Goal: Task Accomplishment & Management: Manage account settings

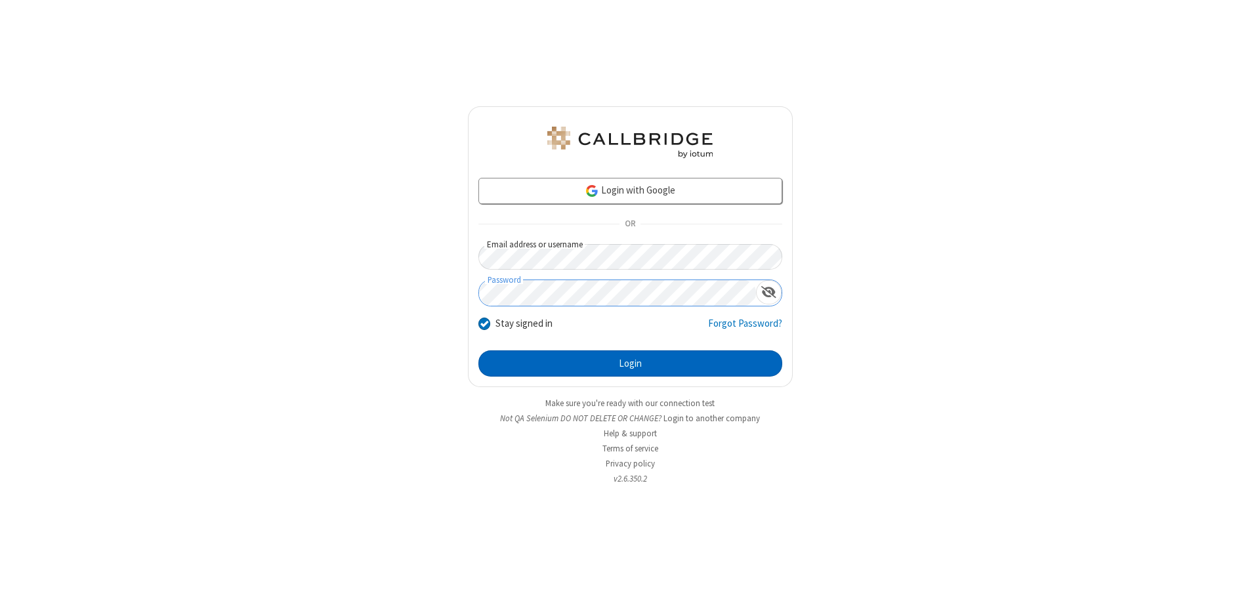
click at [630, 363] on button "Login" at bounding box center [630, 363] width 304 height 26
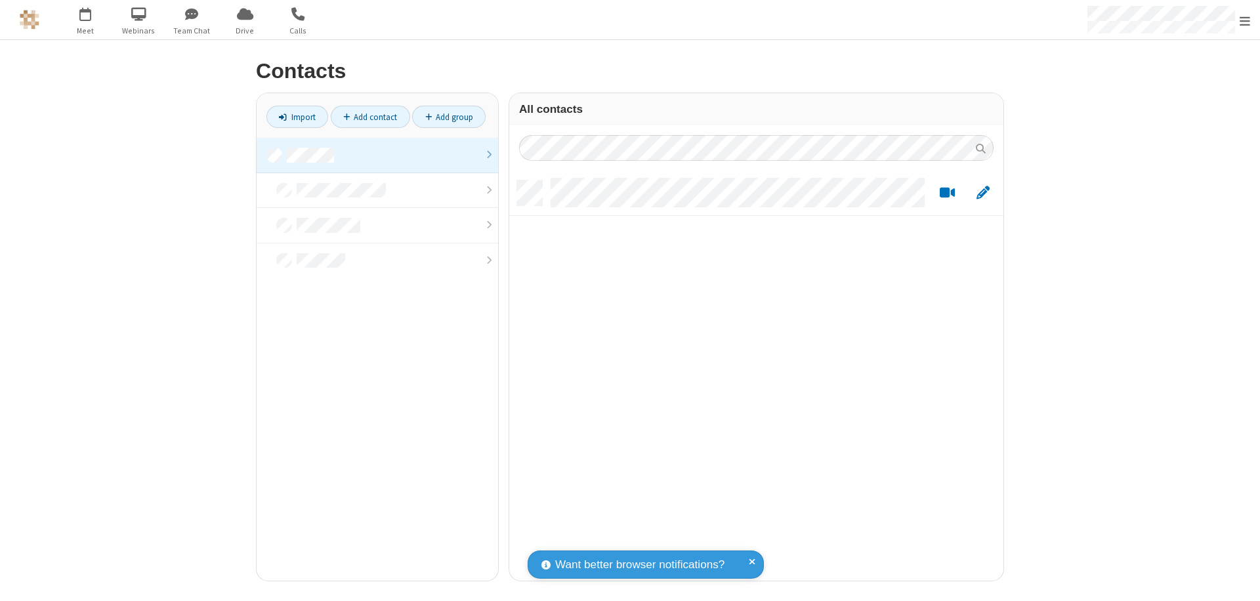
click at [377, 155] on link at bounding box center [377, 155] width 241 height 35
click at [370, 117] on link "Add contact" at bounding box center [370, 117] width 79 height 22
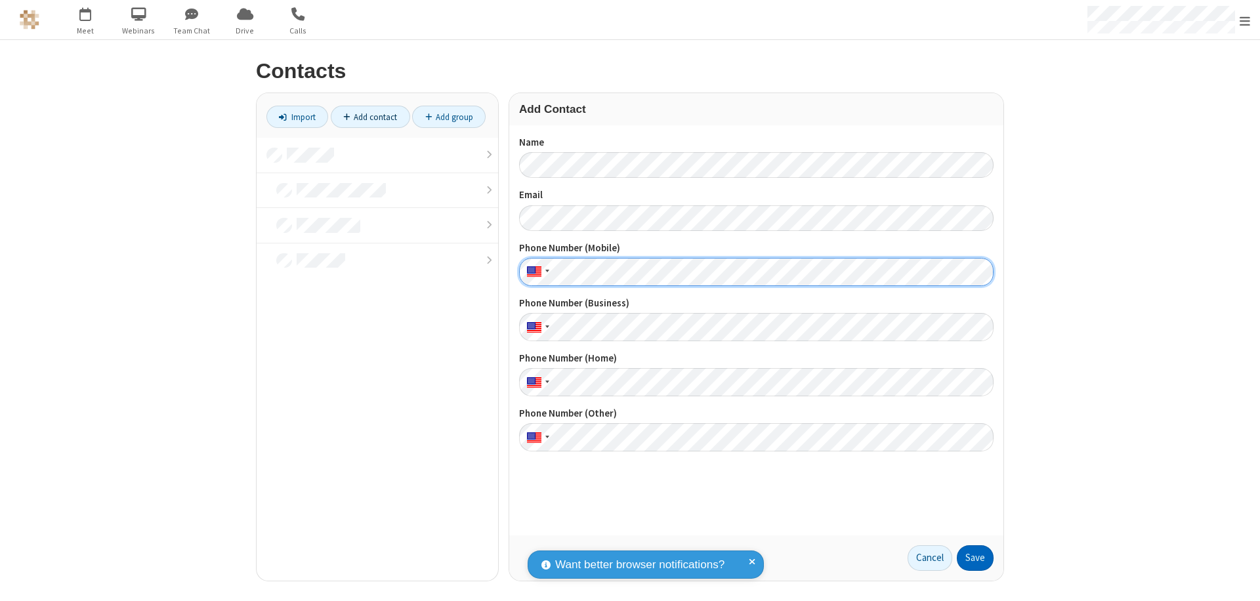
click at [975, 558] on button "Save" at bounding box center [975, 558] width 37 height 26
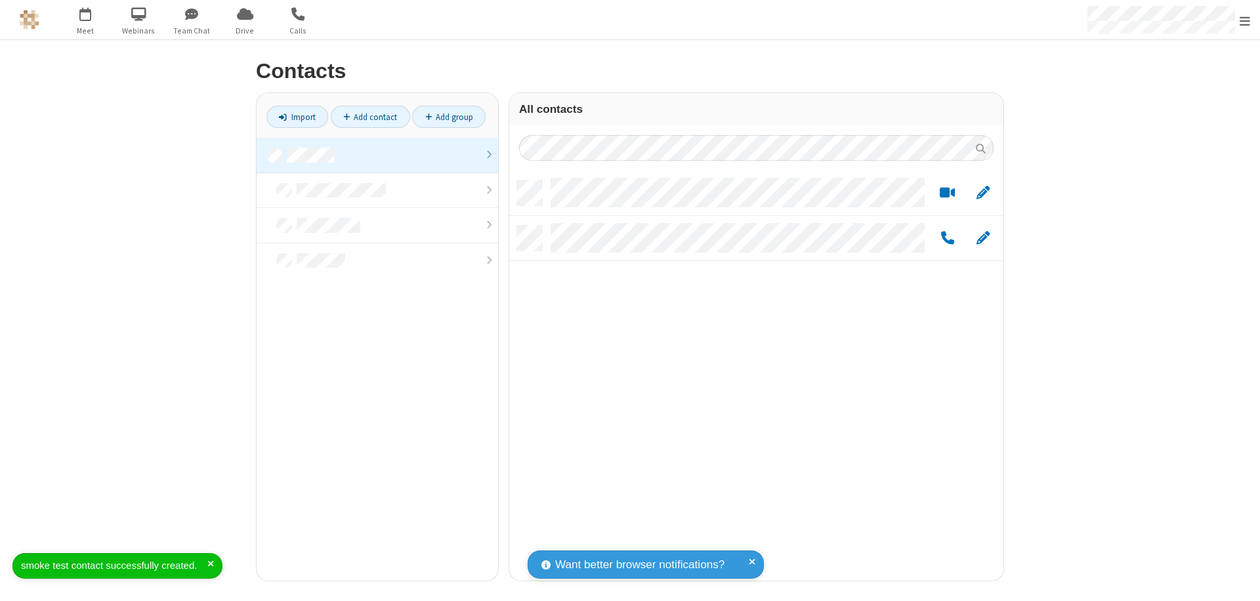
scroll to position [400, 484]
click at [370, 117] on link "Add contact" at bounding box center [370, 117] width 79 height 22
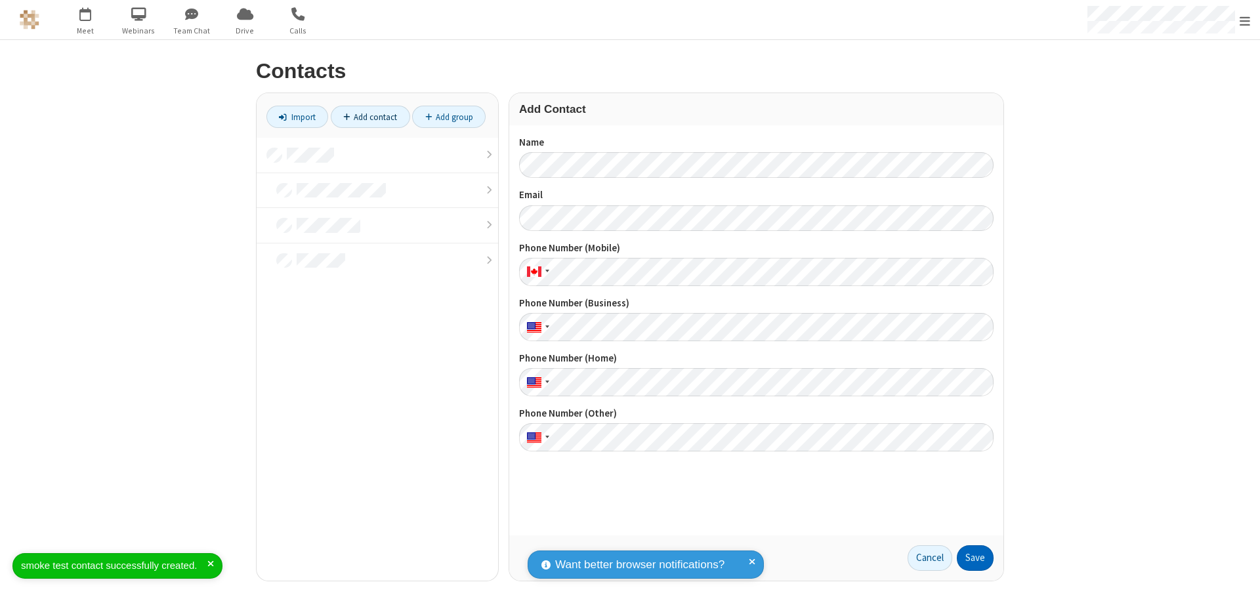
click at [975, 558] on button "Save" at bounding box center [975, 558] width 37 height 26
